Goal: Transaction & Acquisition: Book appointment/travel/reservation

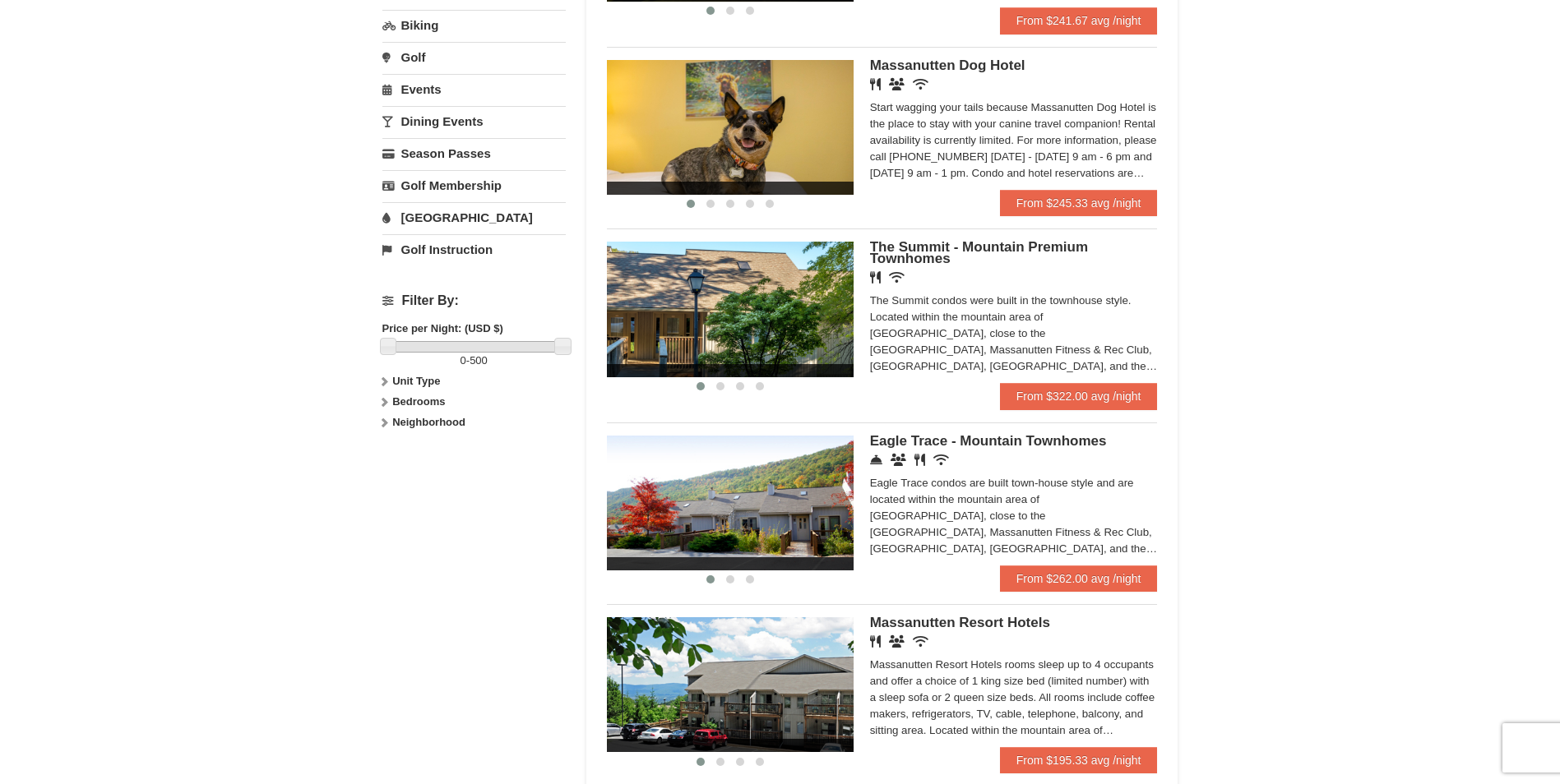
scroll to position [576, 0]
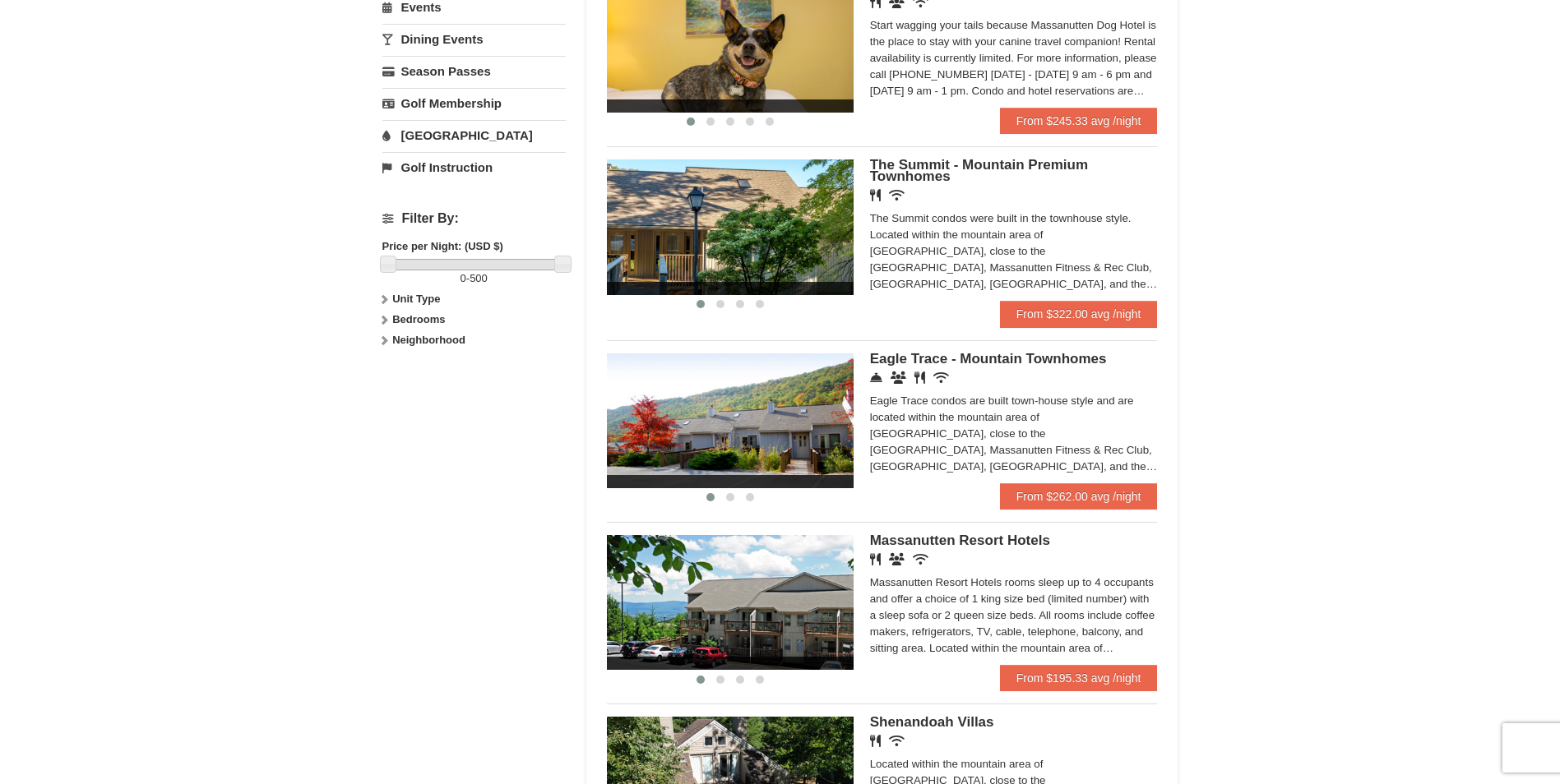
click at [785, 445] on img at bounding box center [730, 420] width 247 height 135
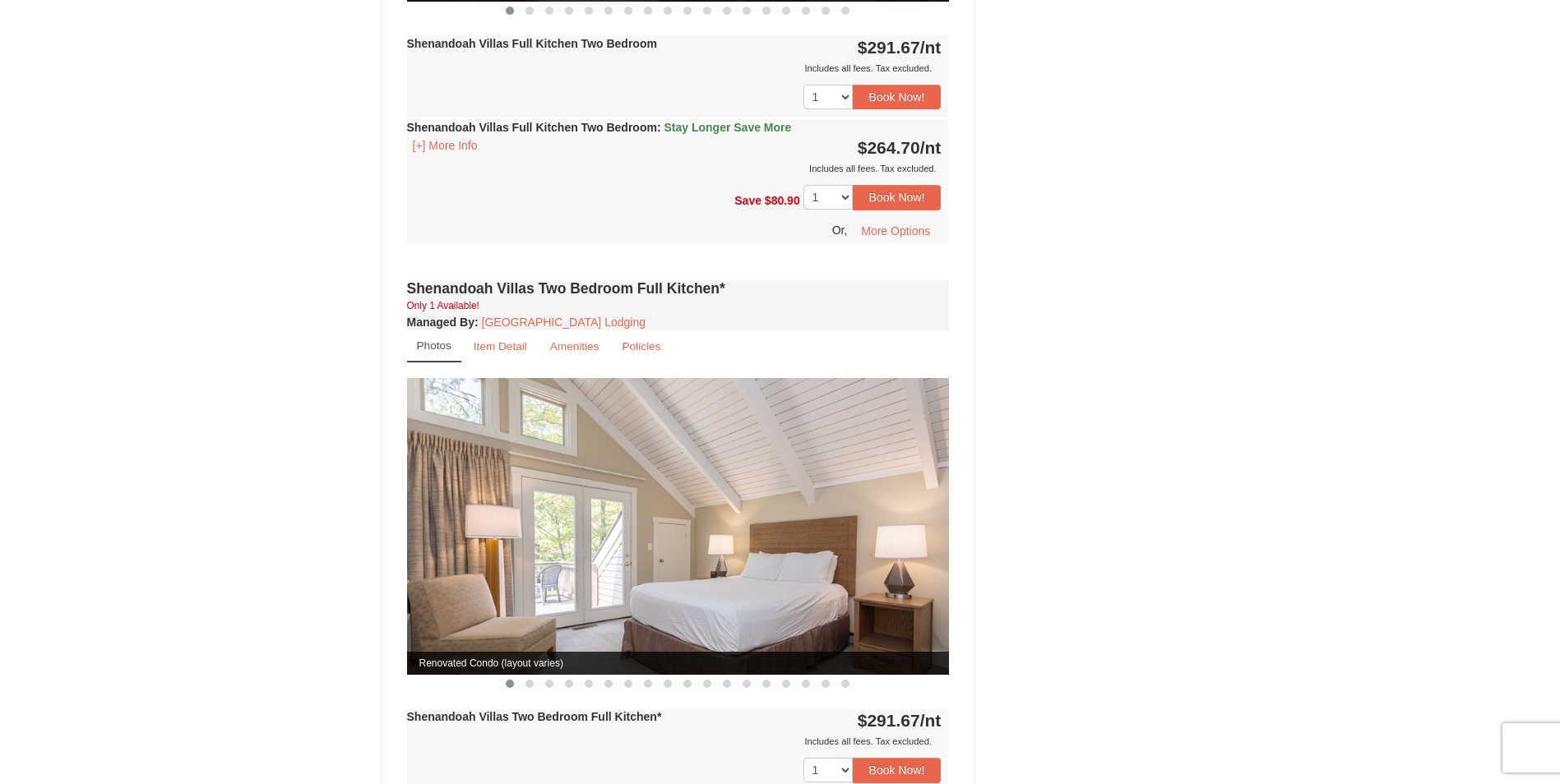
scroll to position [644, 0]
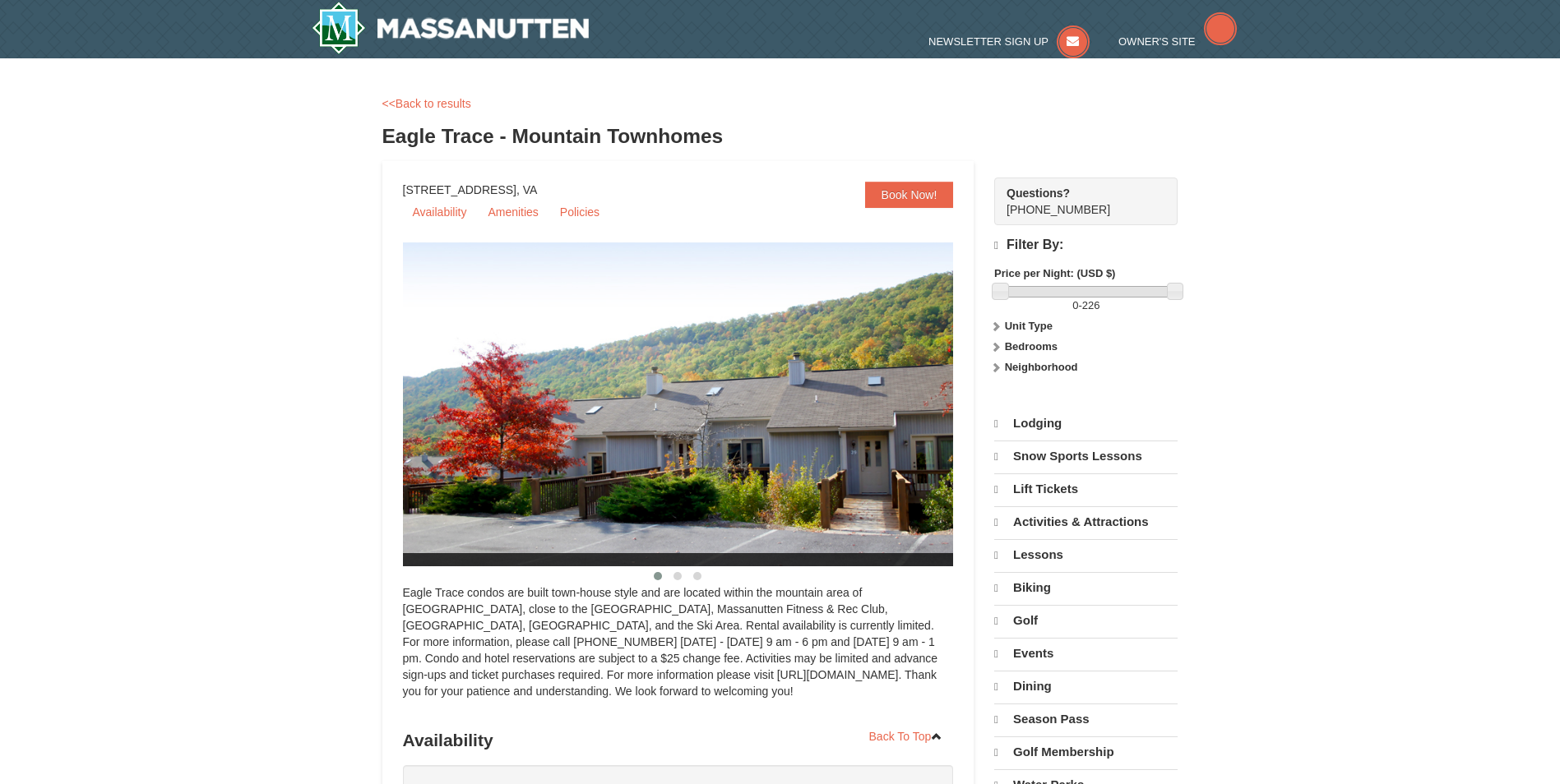
select select "9"
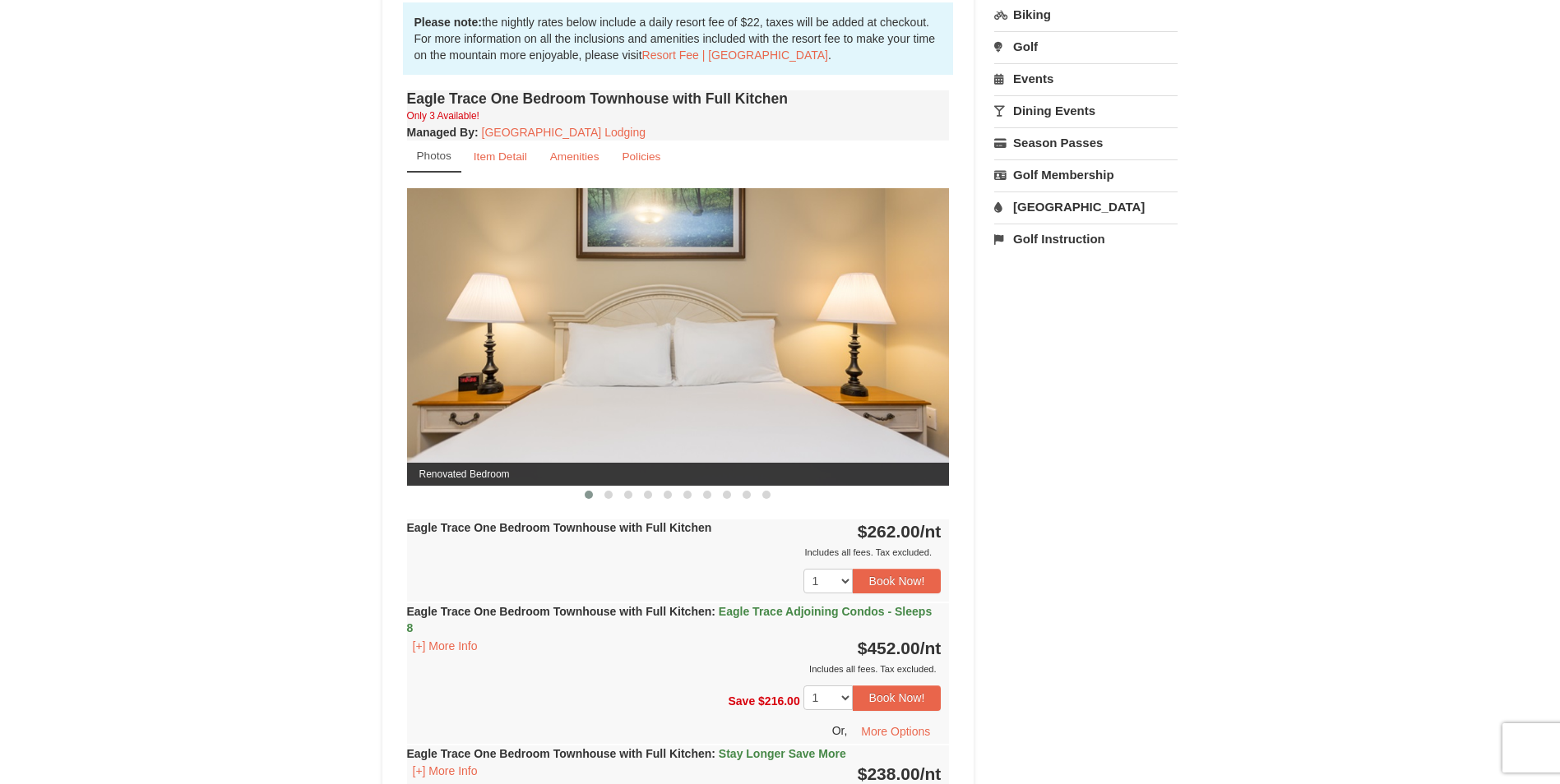
scroll to position [657, 0]
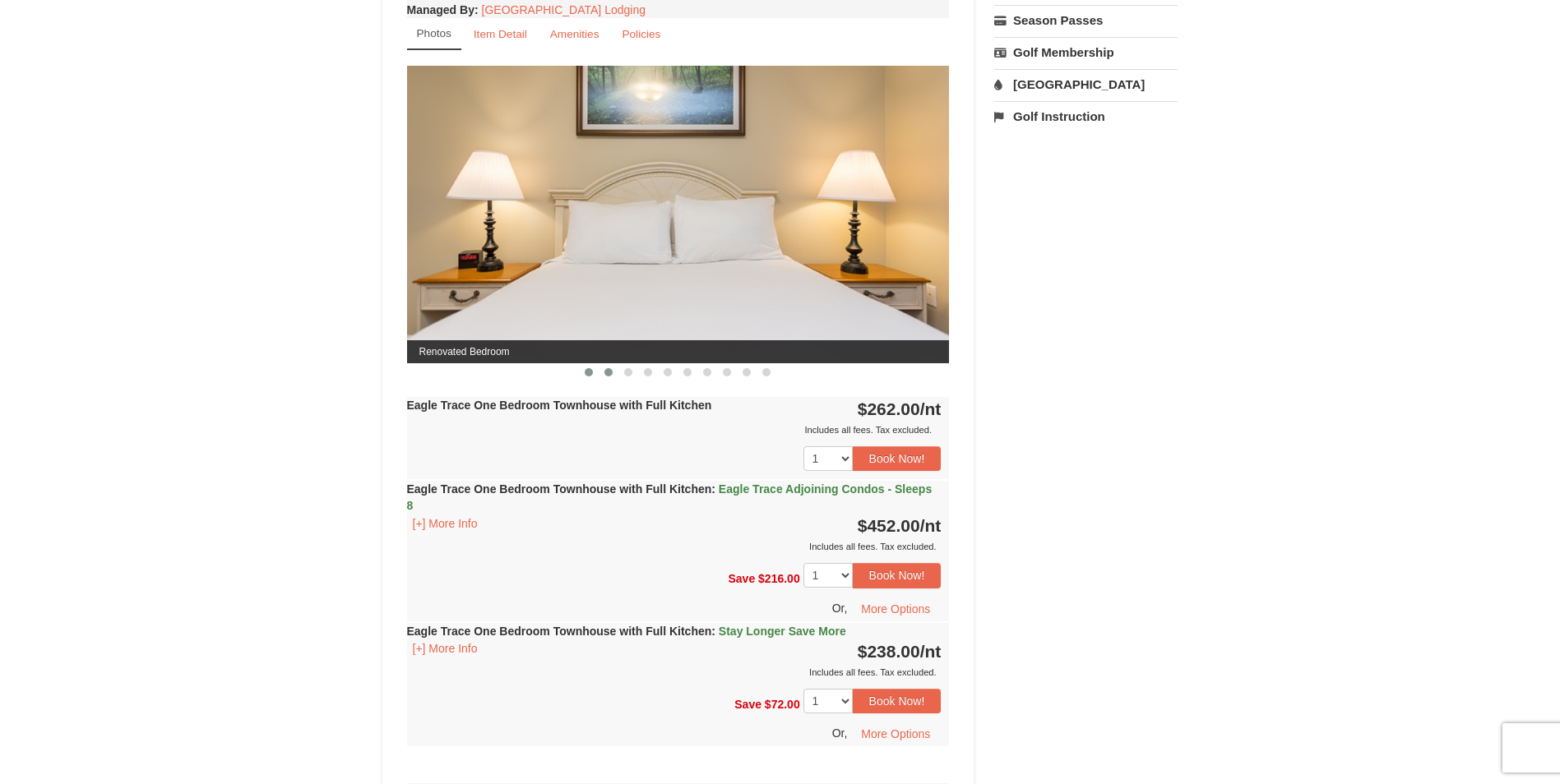
click at [604, 370] on button at bounding box center [609, 372] width 20 height 16
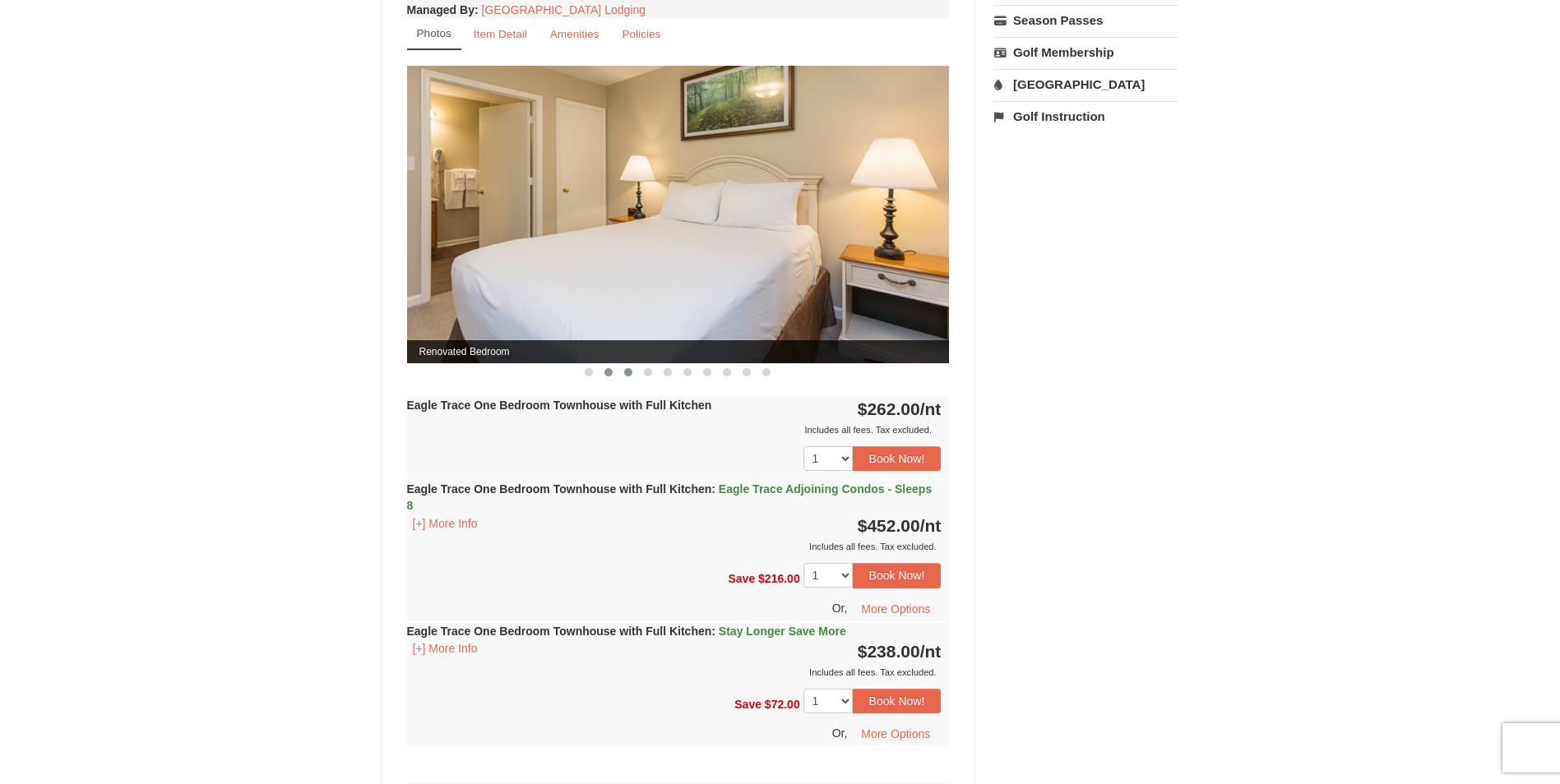
click at [624, 372] on span at bounding box center [628, 372] width 8 height 8
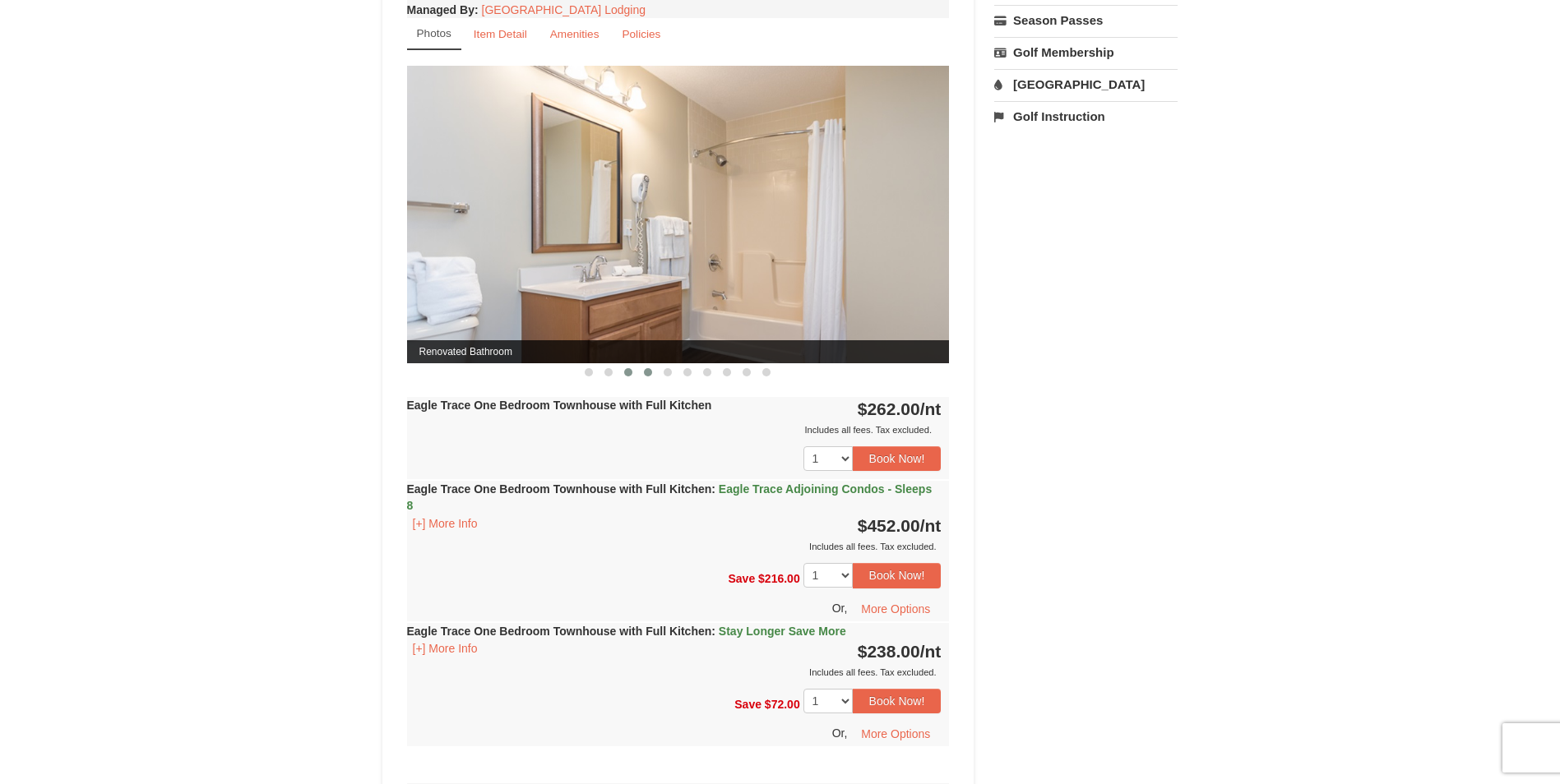
click at [646, 375] on span at bounding box center [648, 372] width 8 height 8
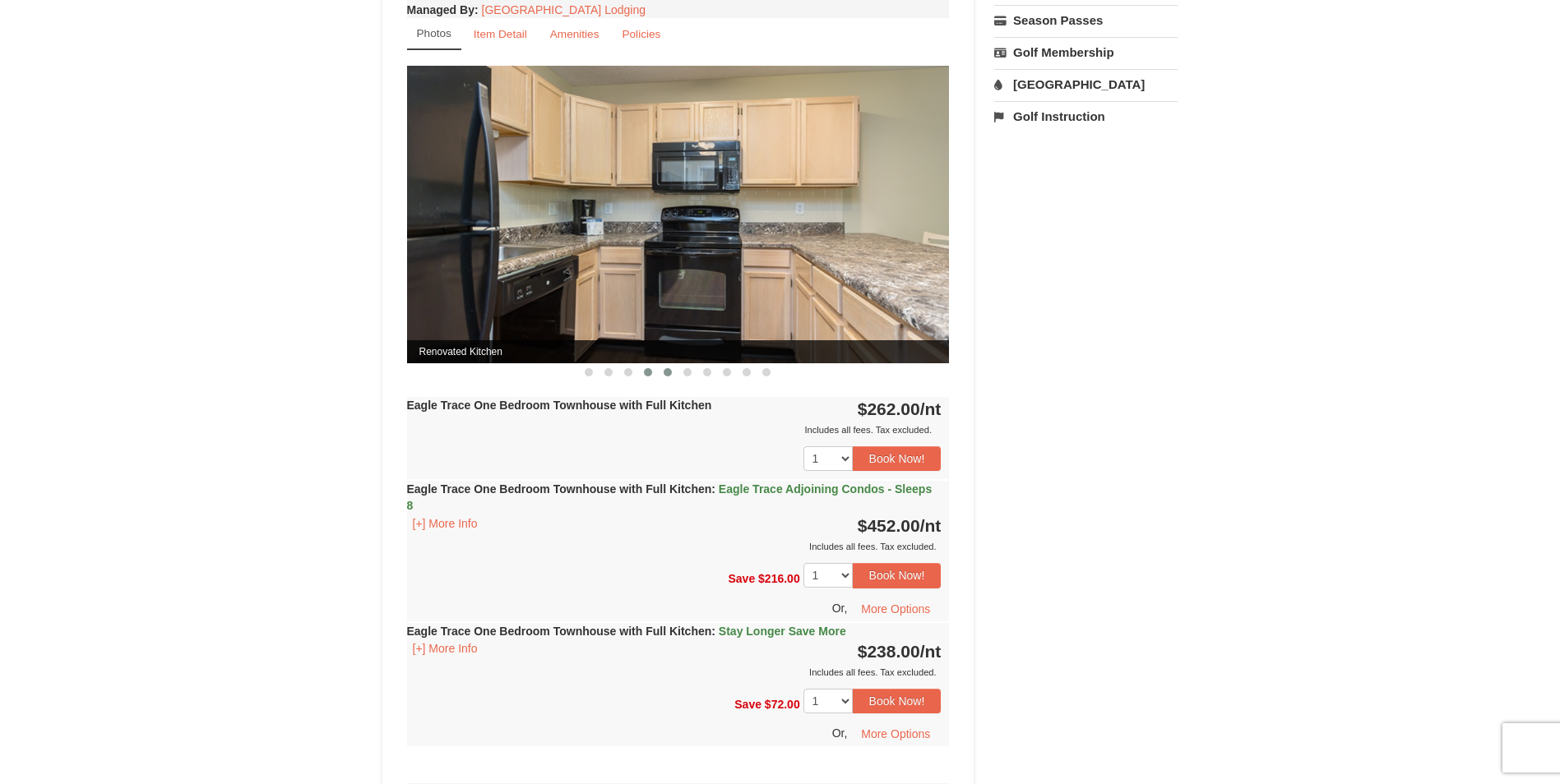
click at [669, 370] on span at bounding box center [668, 372] width 8 height 8
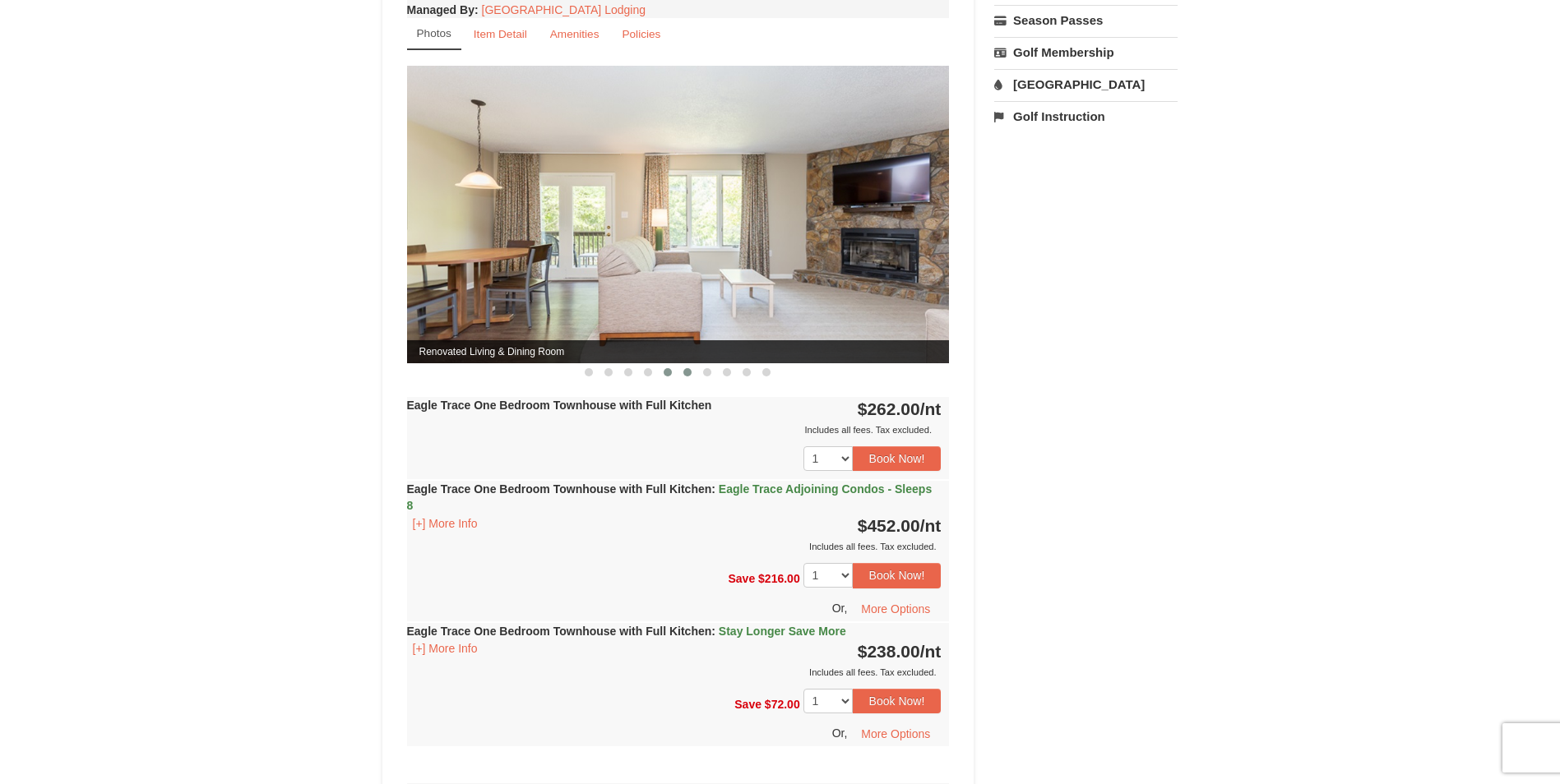
click at [686, 372] on span at bounding box center [688, 372] width 8 height 8
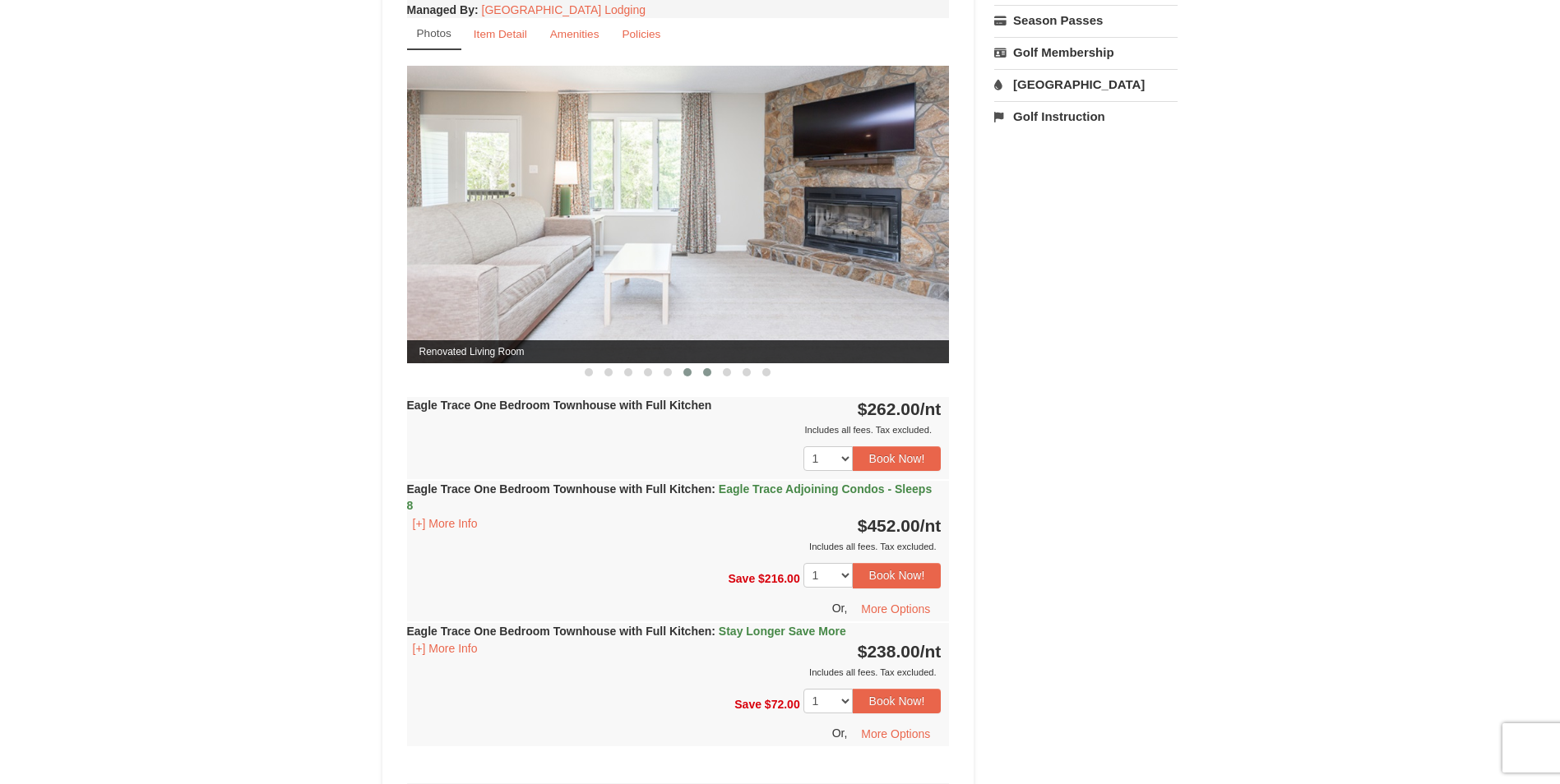
click at [707, 376] on span at bounding box center [707, 372] width 8 height 8
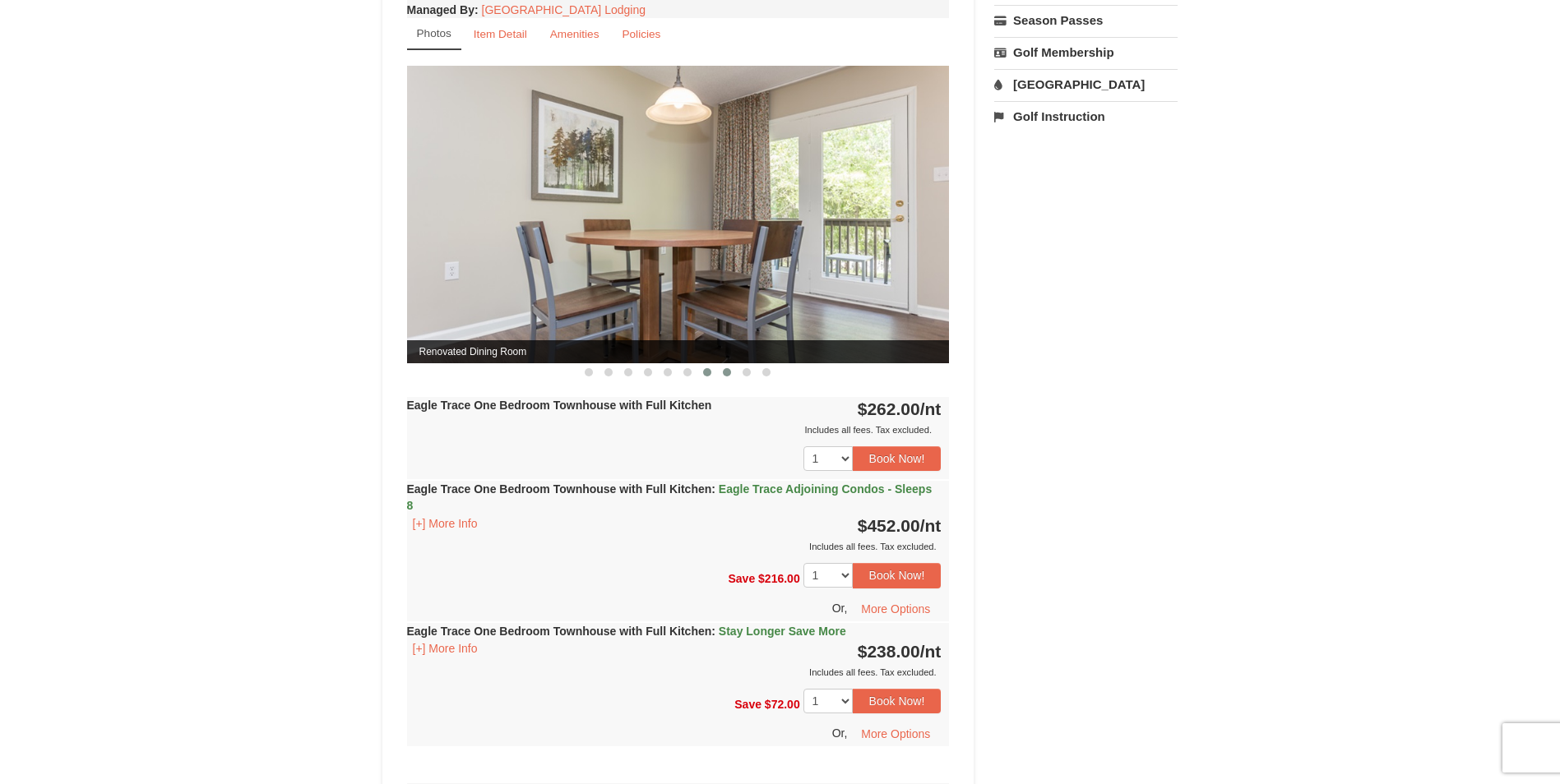
click at [729, 369] on span at bounding box center [727, 372] width 8 height 8
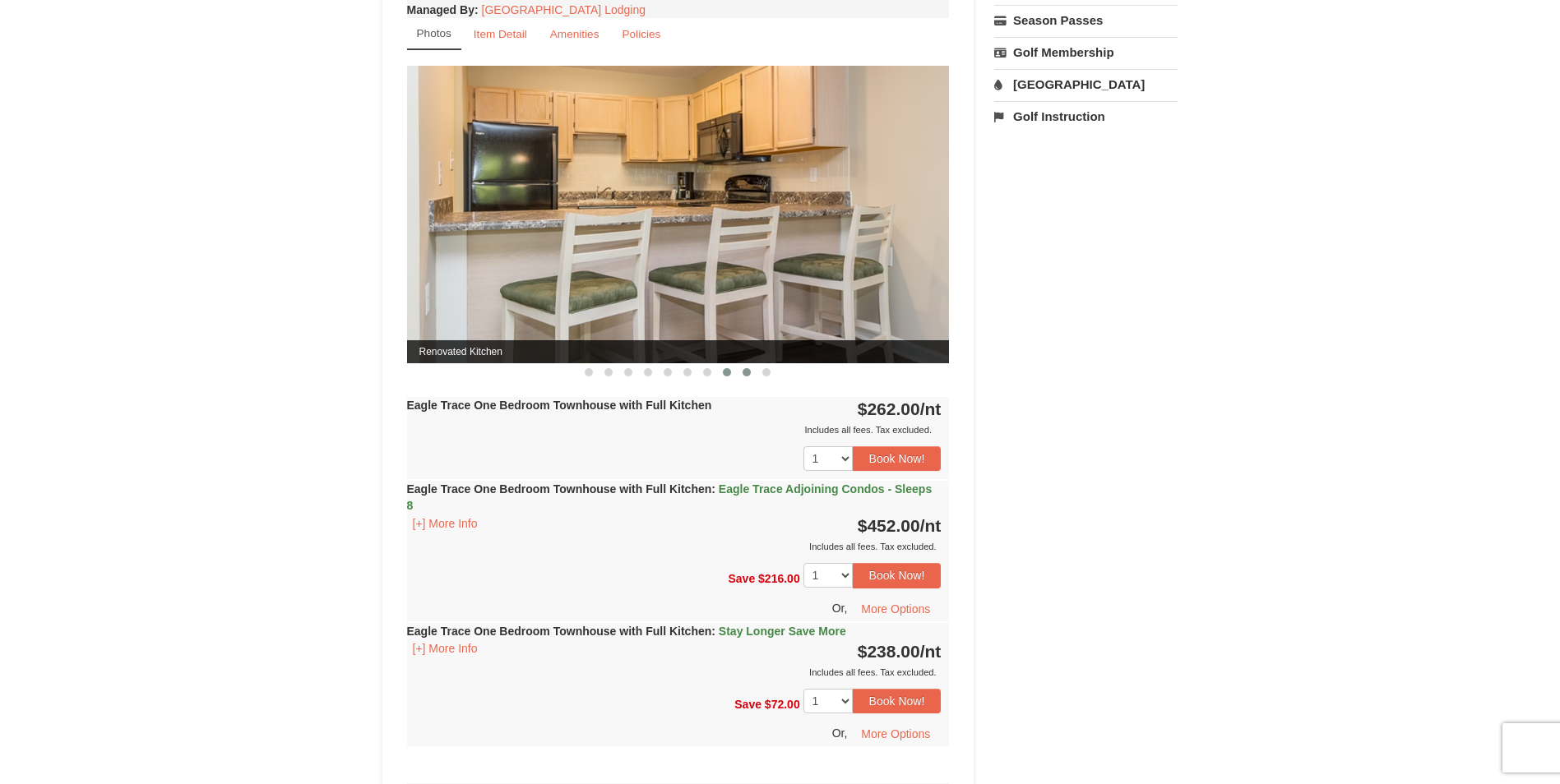
click at [749, 375] on span at bounding box center [747, 372] width 8 height 8
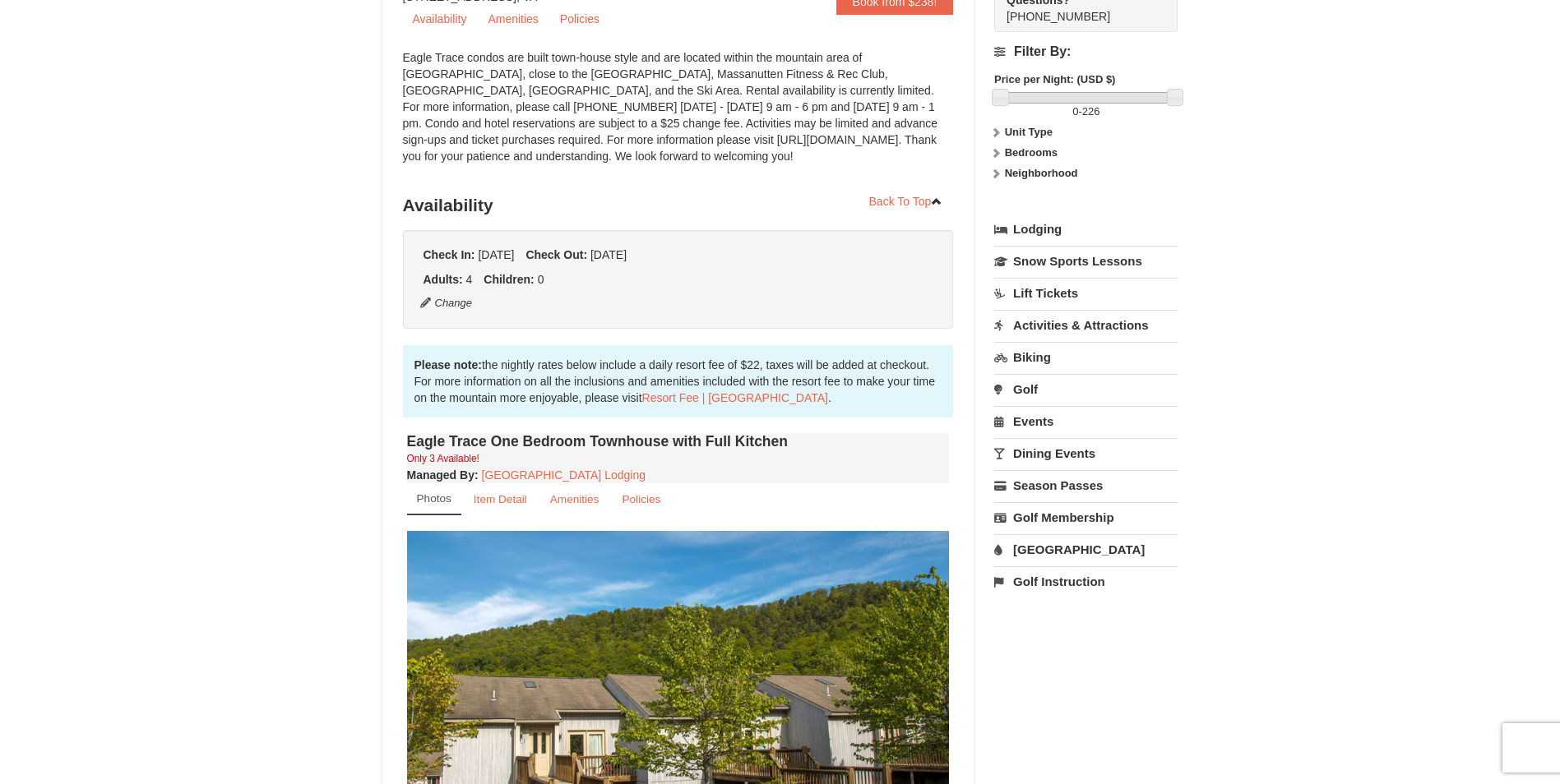
scroll to position [246, 0]
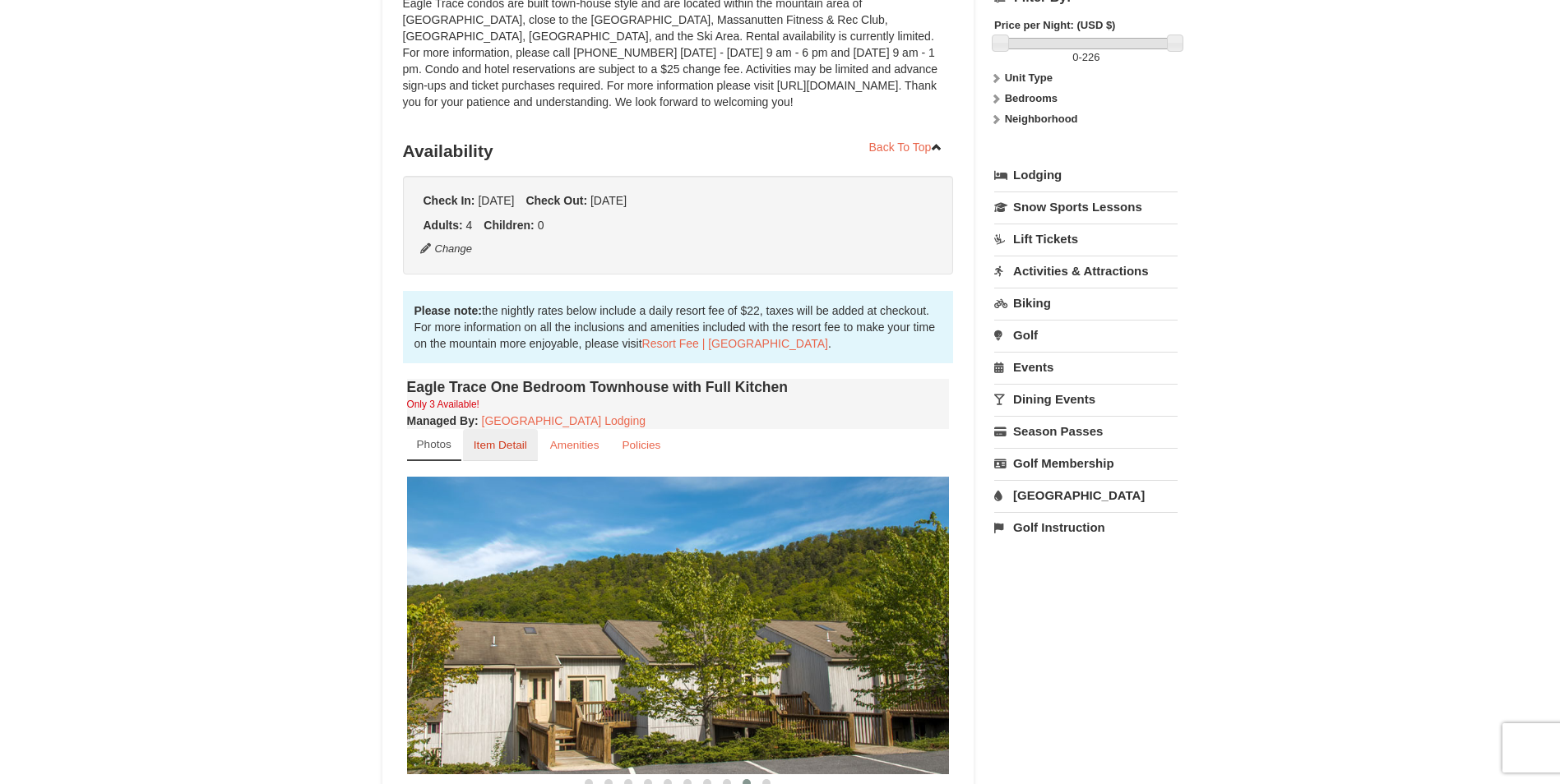
click at [509, 439] on small "Item Detail" at bounding box center [500, 445] width 54 height 12
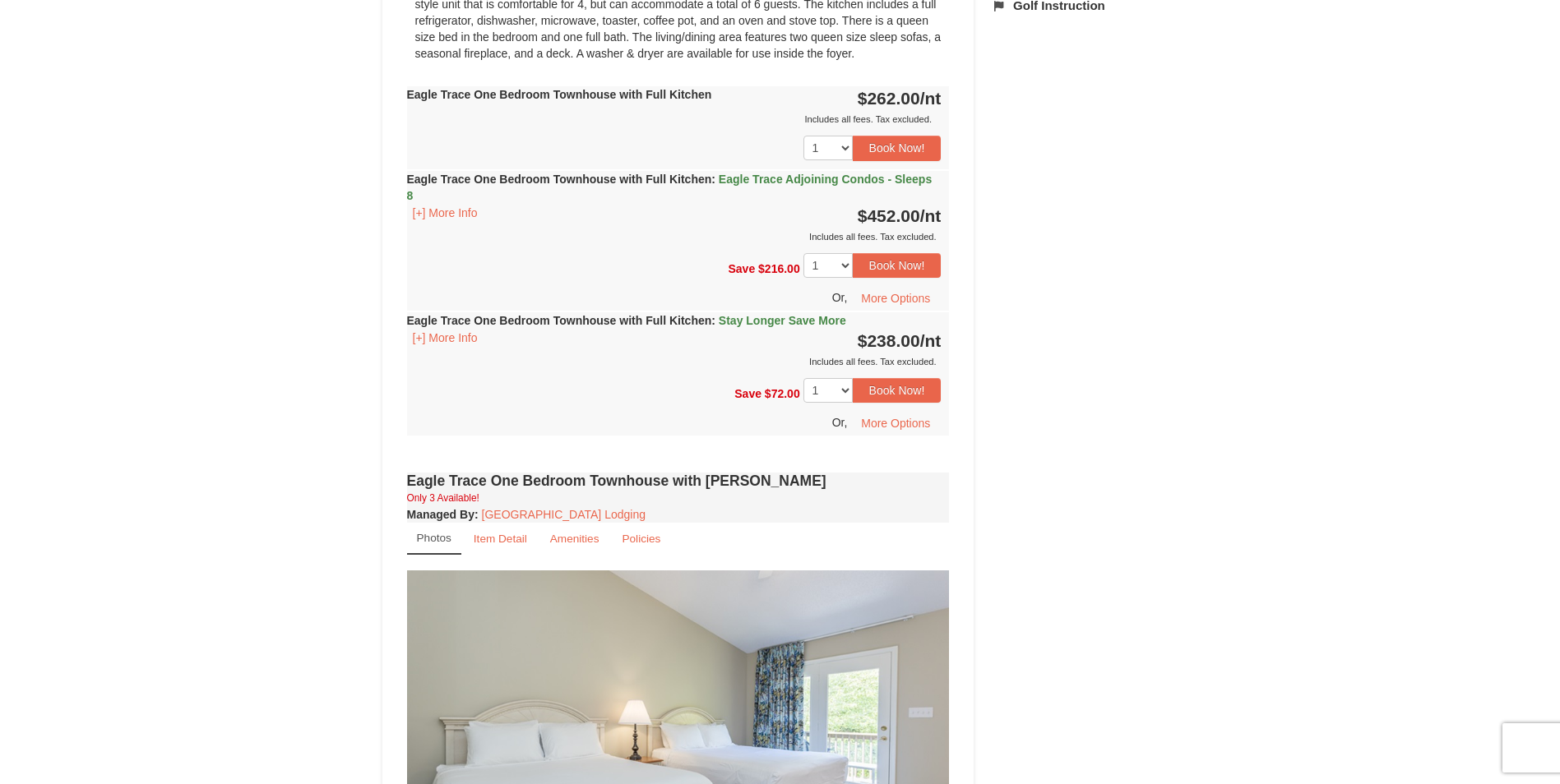
scroll to position [739, 0]
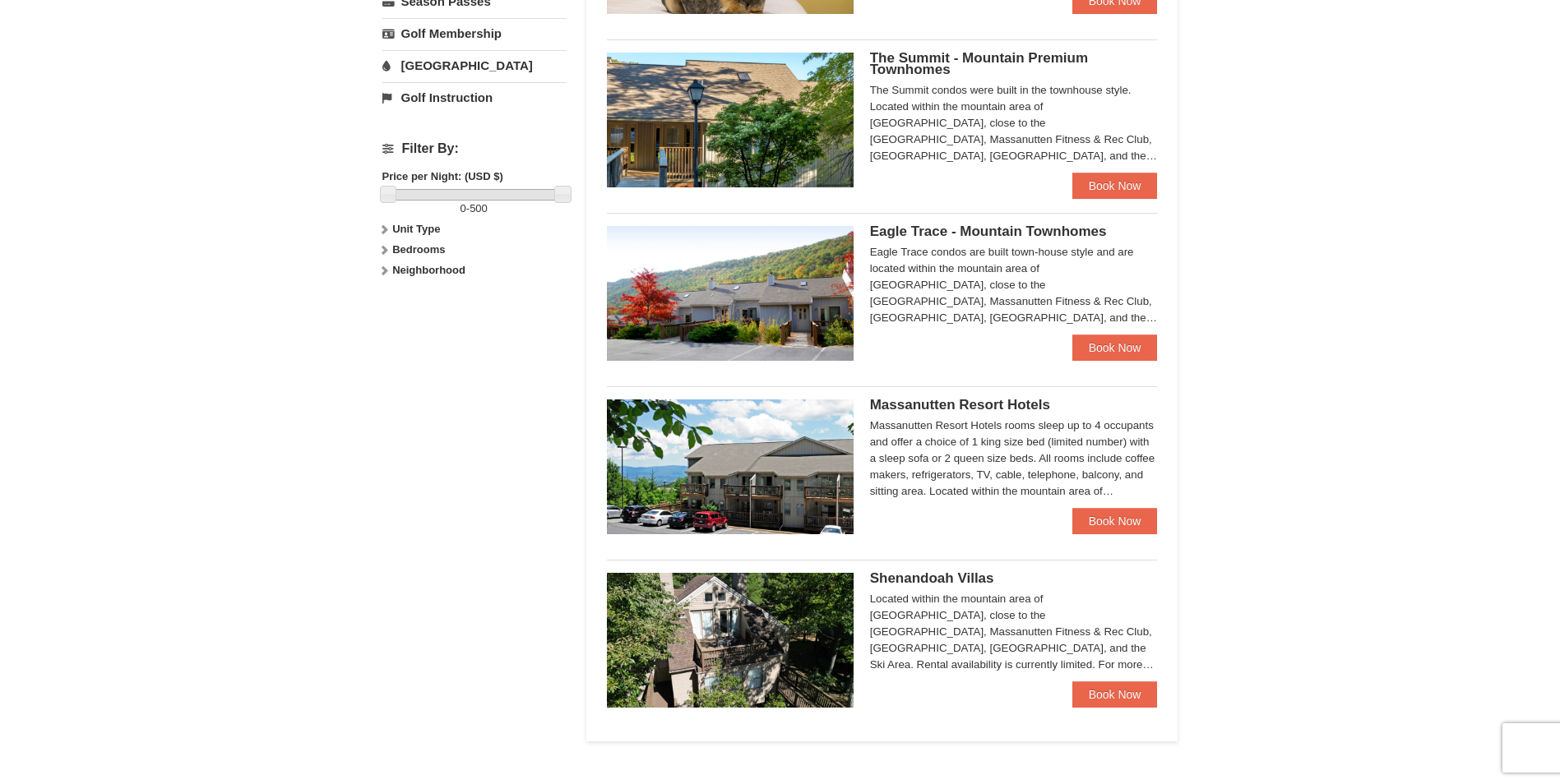
scroll to position [739, 0]
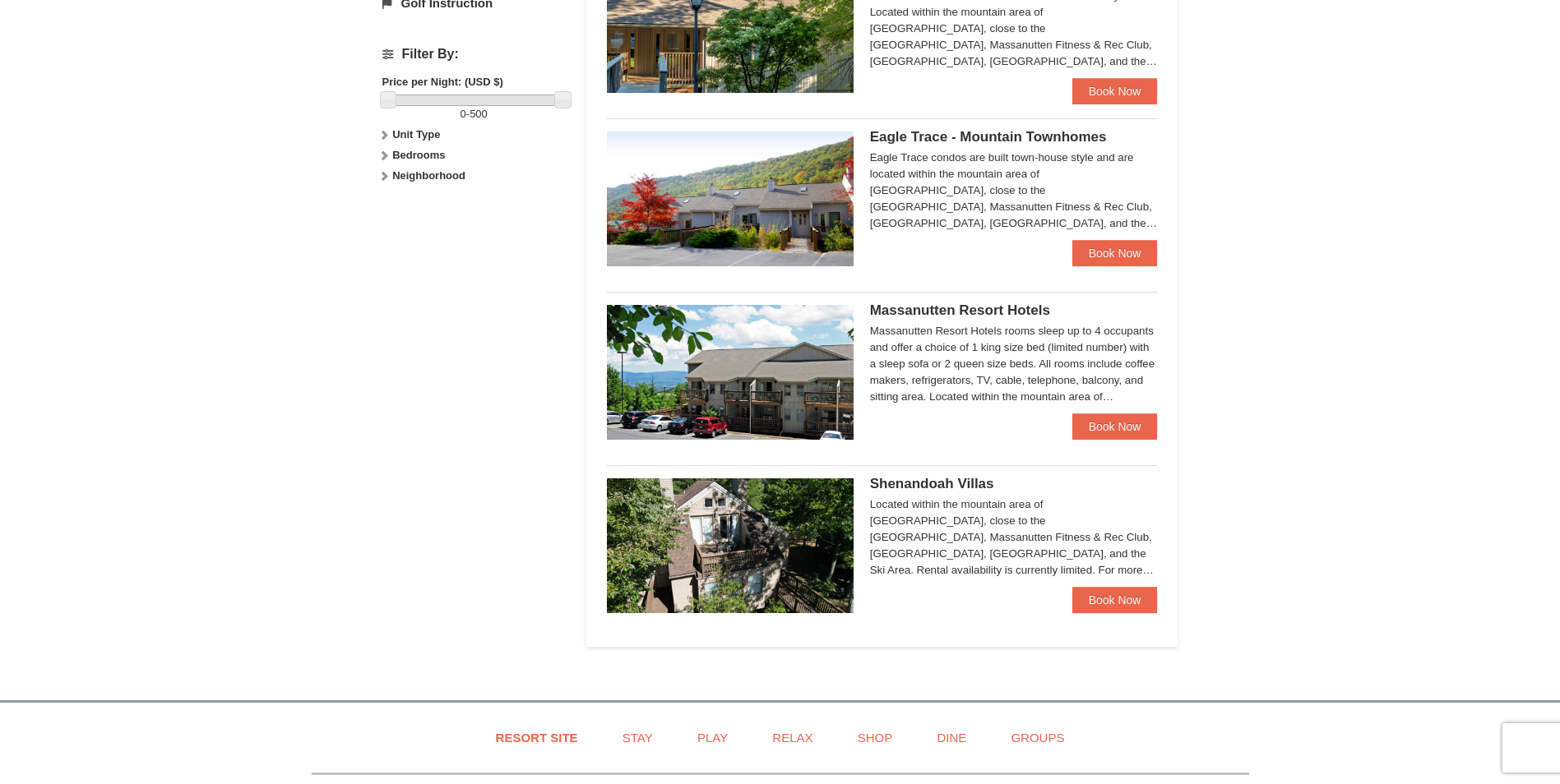
click at [768, 522] on img at bounding box center [730, 545] width 247 height 135
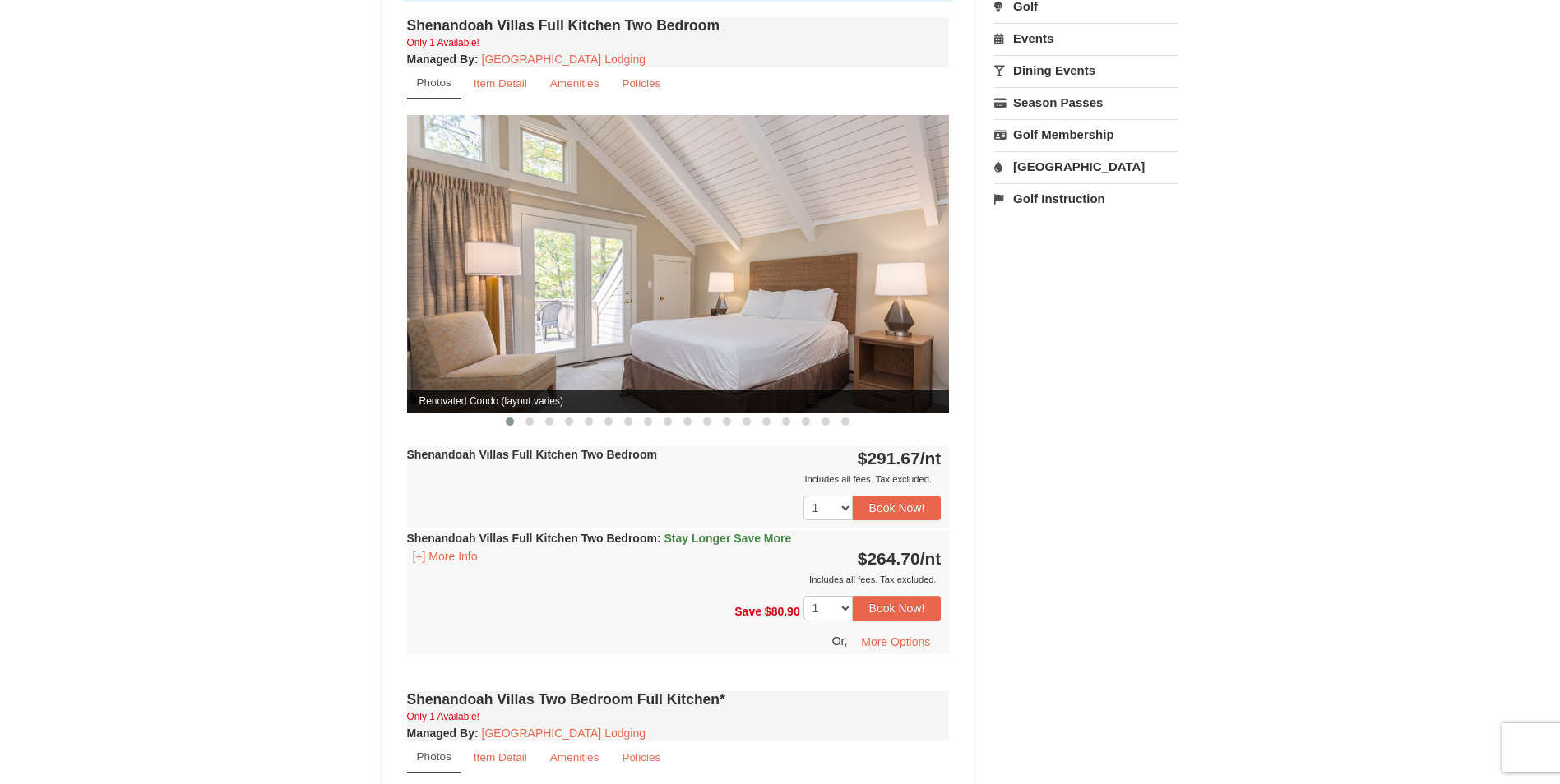
scroll to position [822, 0]
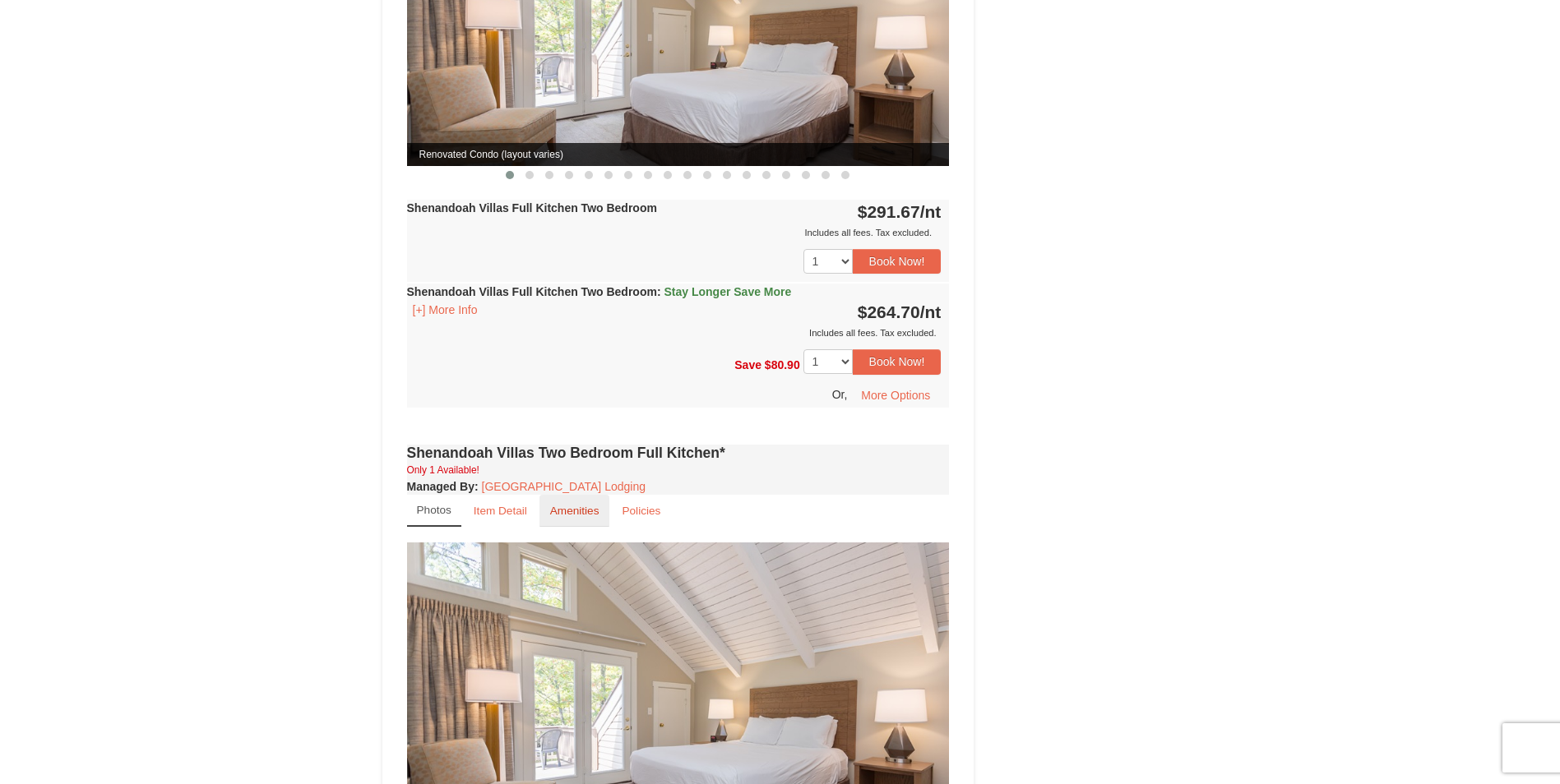
click at [585, 505] on small "Amenities" at bounding box center [574, 511] width 49 height 12
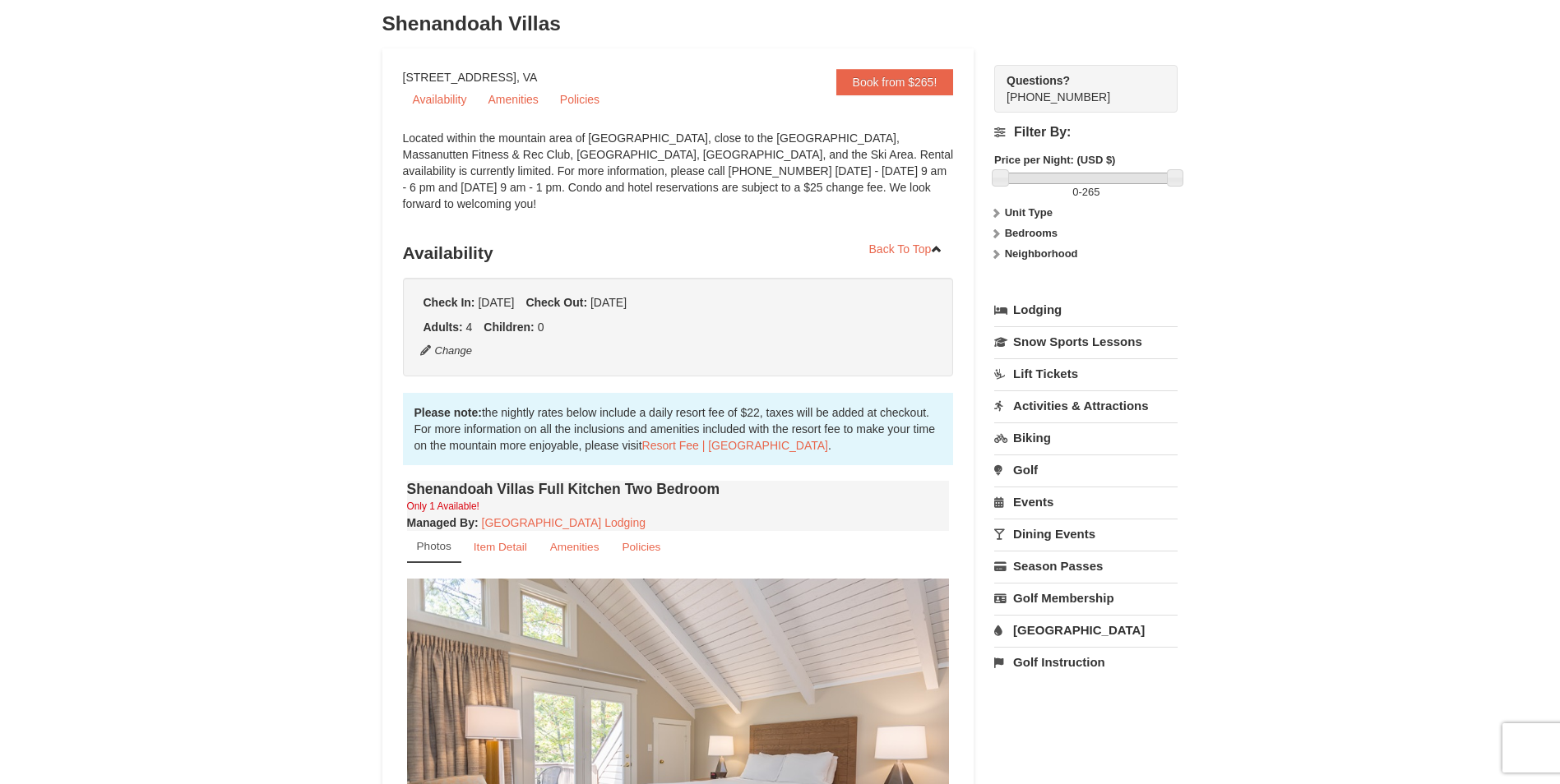
scroll to position [0, 0]
